Goal: Obtain resource: Obtain resource

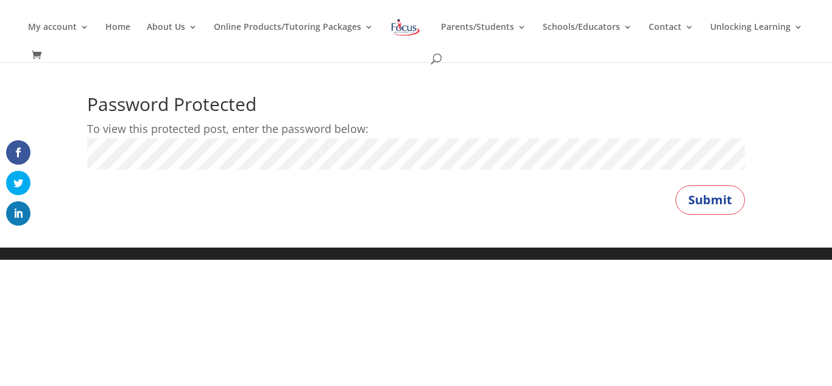
click at [676, 185] on button "Submit" at bounding box center [710, 199] width 69 height 29
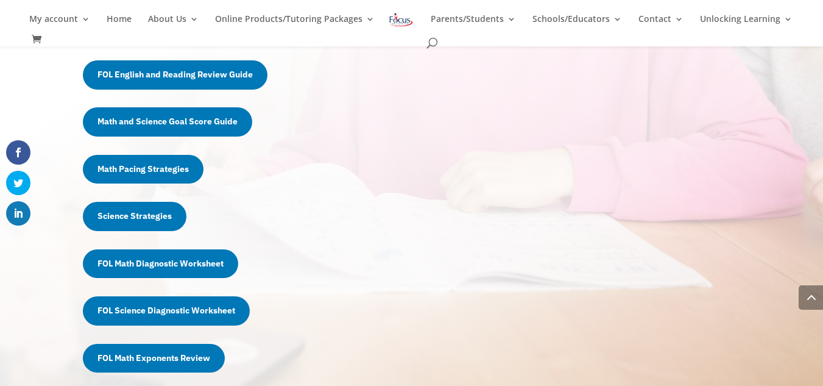
scroll to position [733, 0]
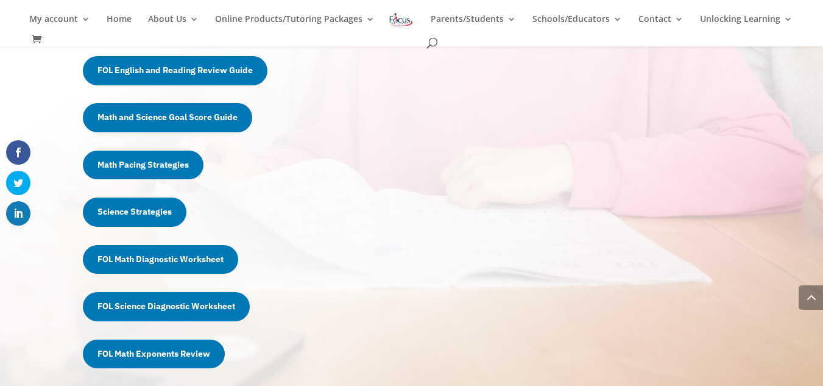
click at [138, 213] on link "Science Strategies" at bounding box center [135, 211] width 104 height 29
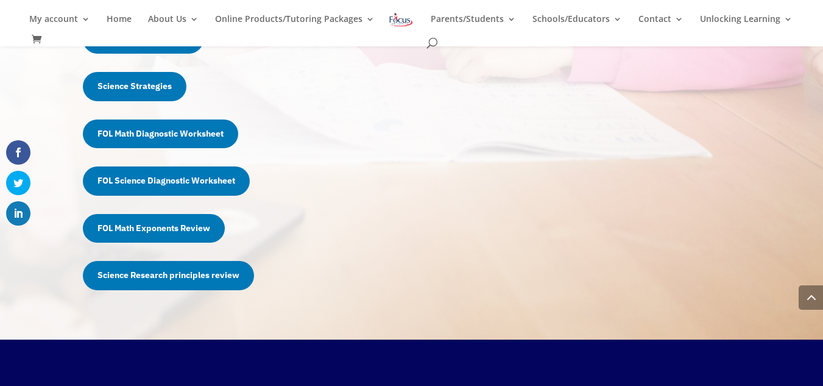
scroll to position [859, 0]
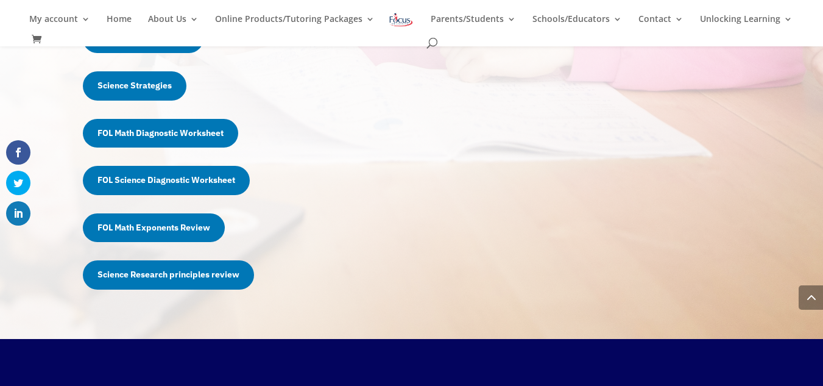
click at [194, 187] on link "FOL Science Diagnostic Worksheet" at bounding box center [166, 180] width 167 height 29
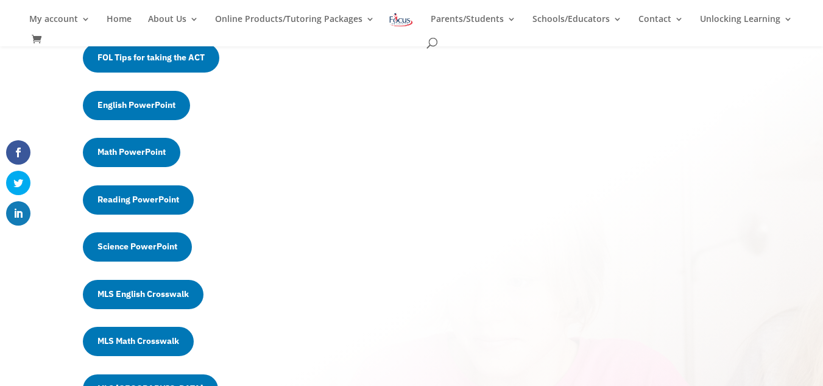
scroll to position [320, 0]
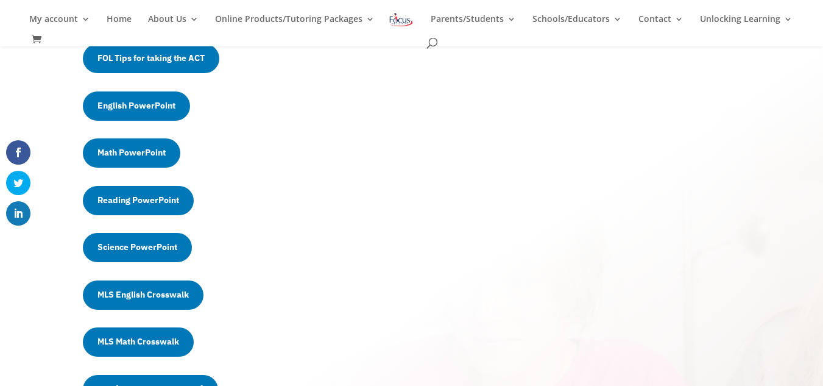
click at [153, 241] on link "Science PowerPoint" at bounding box center [137, 247] width 109 height 29
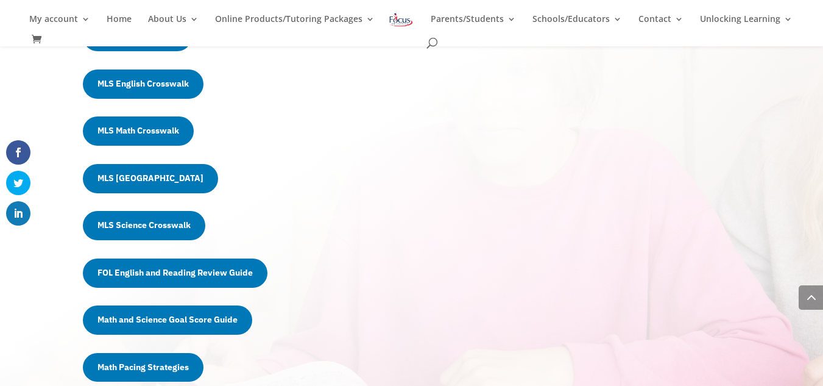
scroll to position [531, 0]
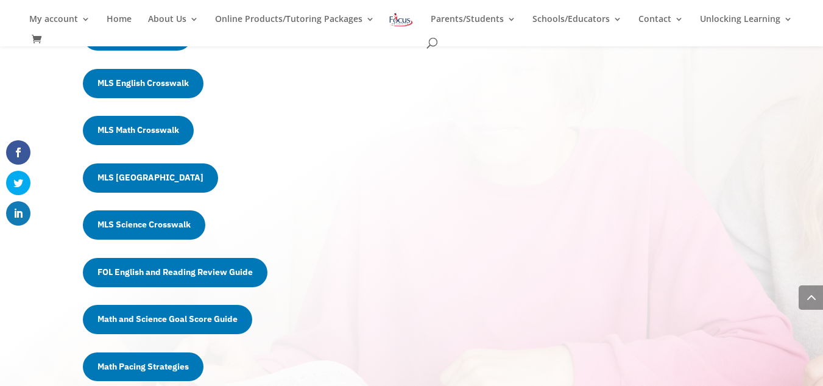
click at [144, 222] on link "MLS Science Crosswalk" at bounding box center [144, 224] width 122 height 29
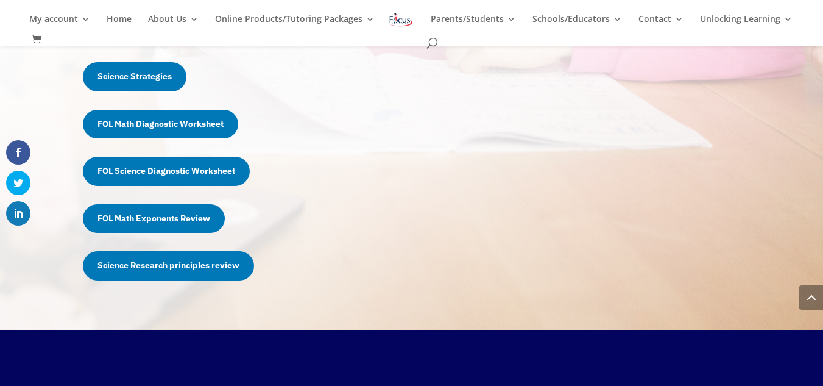
scroll to position [869, 0]
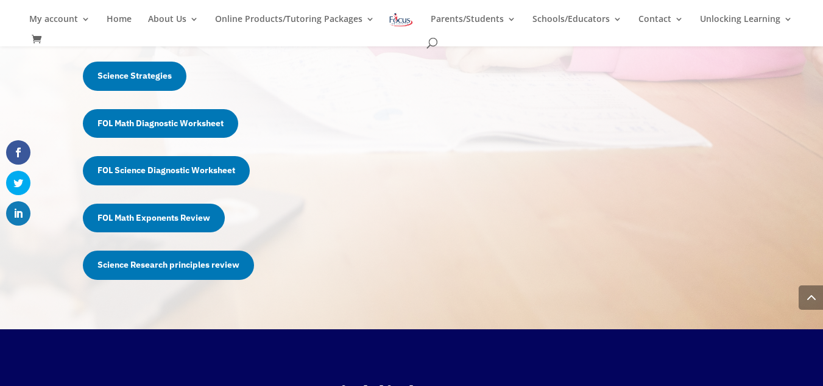
click at [199, 265] on link "Science Research principles review" at bounding box center [168, 264] width 171 height 29
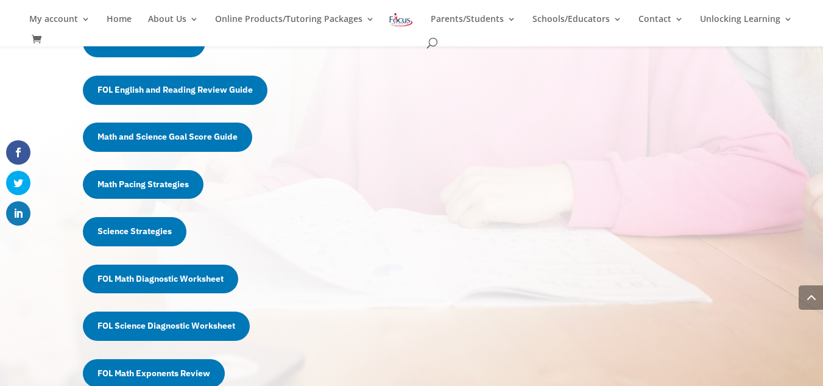
scroll to position [714, 0]
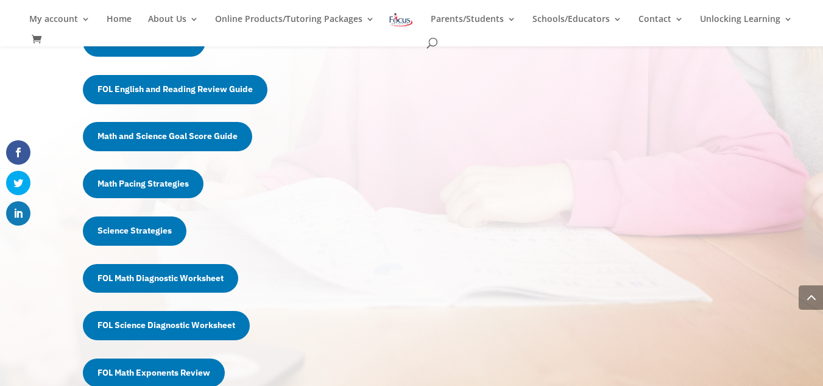
click at [159, 131] on link "Math and Science Goal Score Guide" at bounding box center [167, 136] width 169 height 29
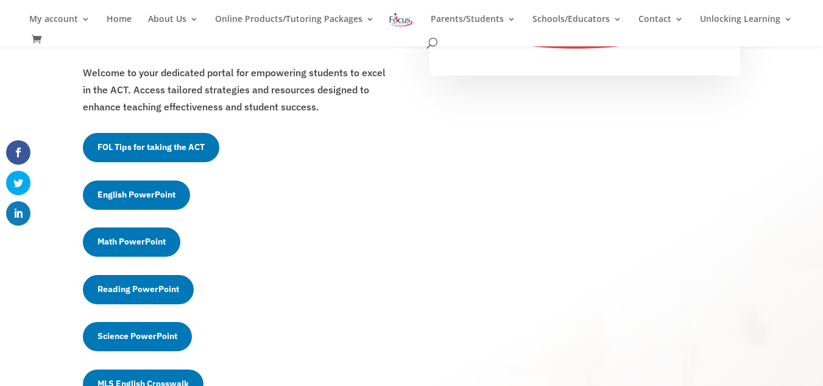
scroll to position [235, 0]
